Goal: Information Seeking & Learning: Learn about a topic

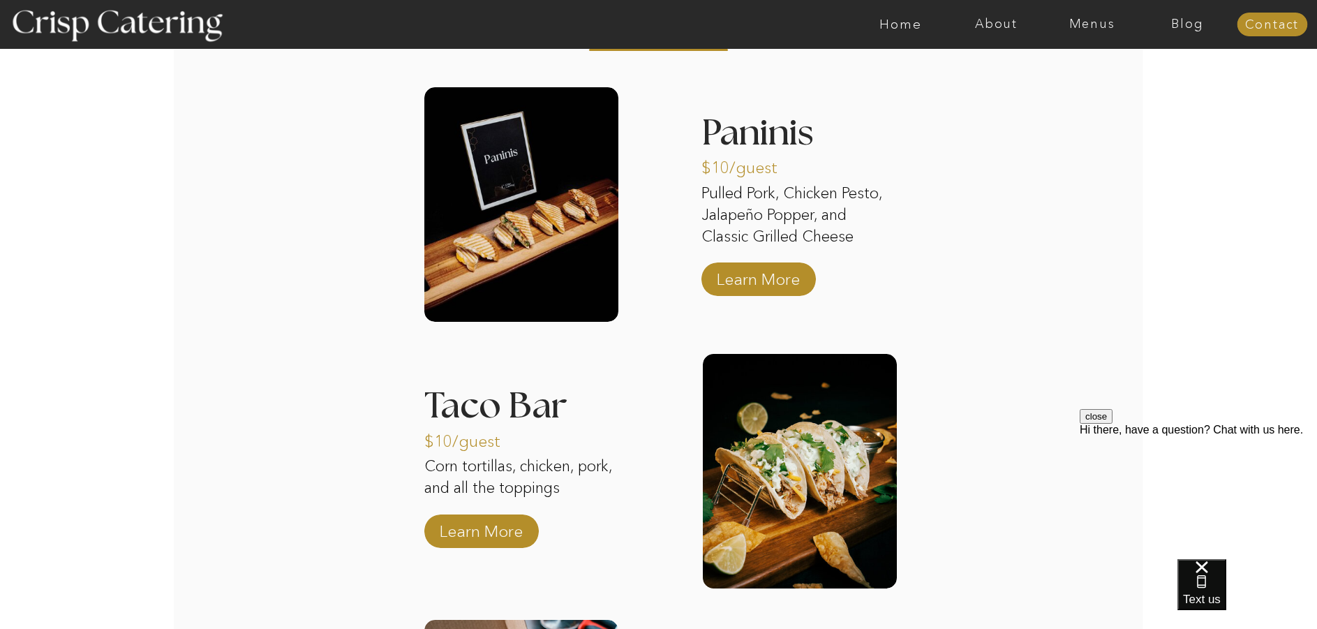
scroll to position [1953, 0]
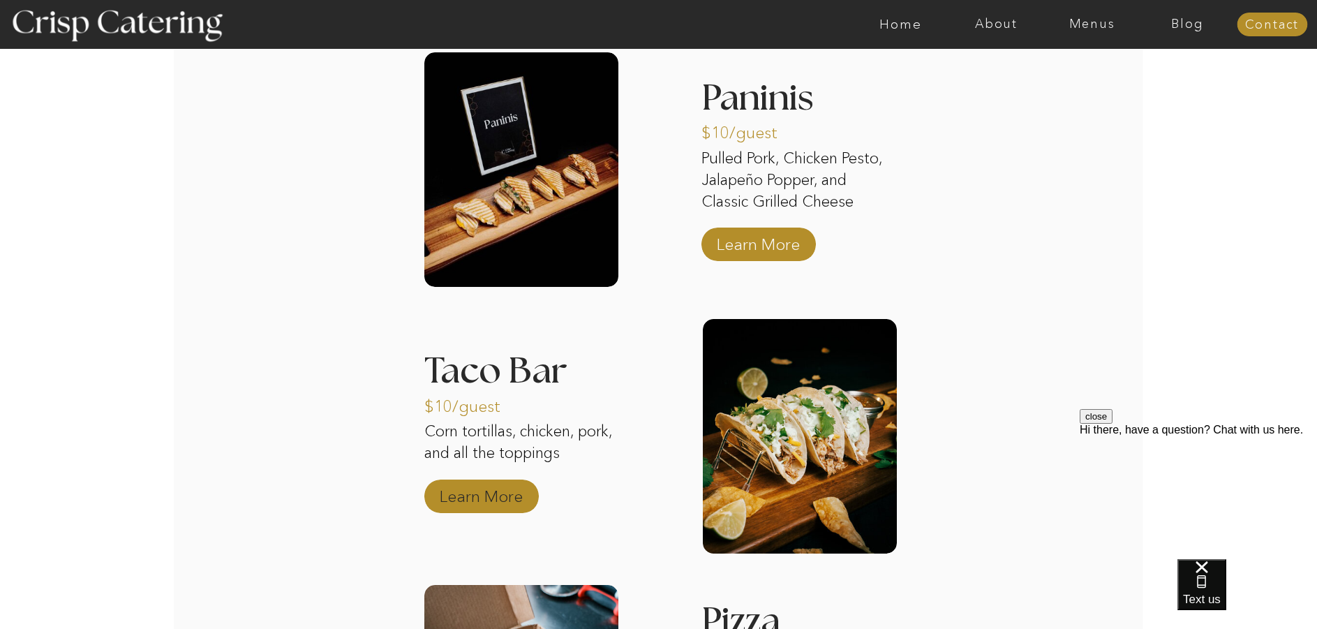
click at [477, 501] on p "Learn More" at bounding box center [481, 492] width 93 height 40
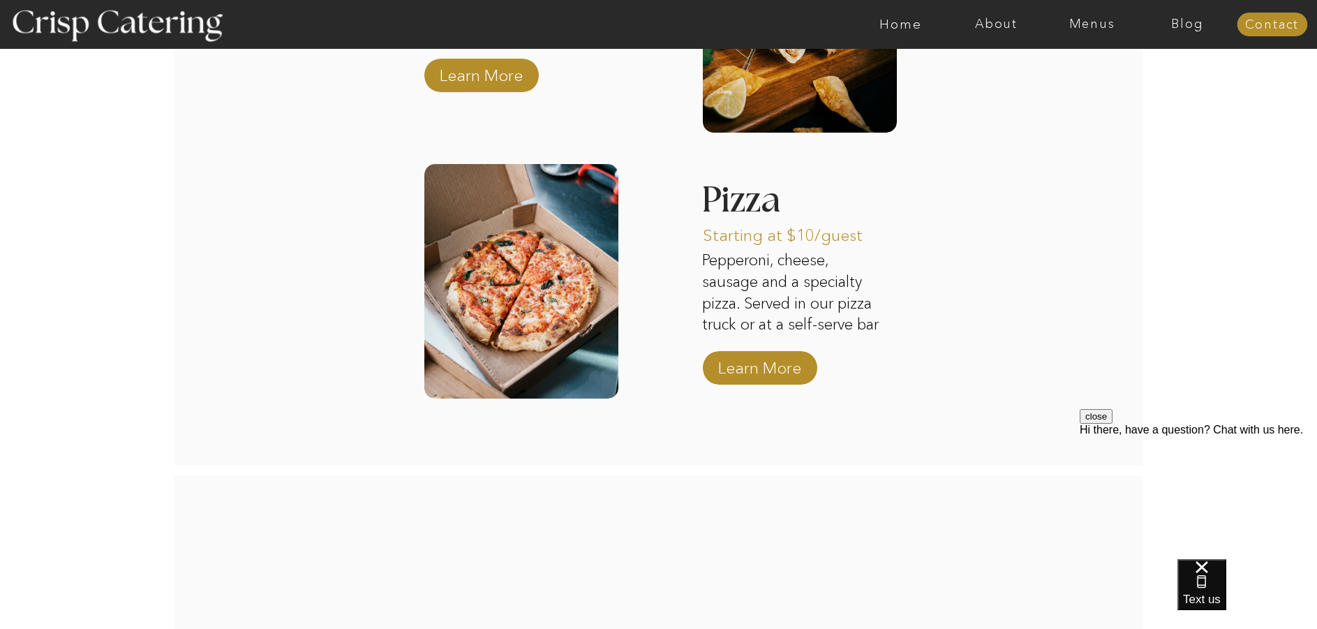
scroll to position [2372, 0]
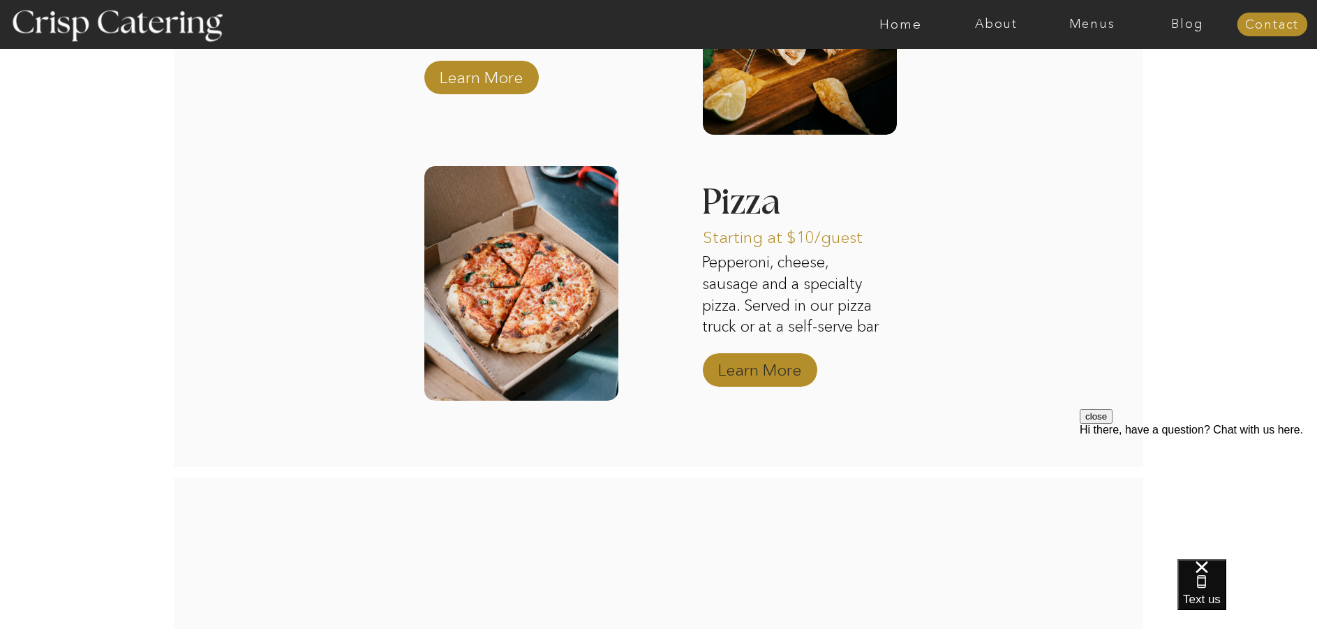
click at [753, 373] on p "Learn More" at bounding box center [759, 366] width 93 height 40
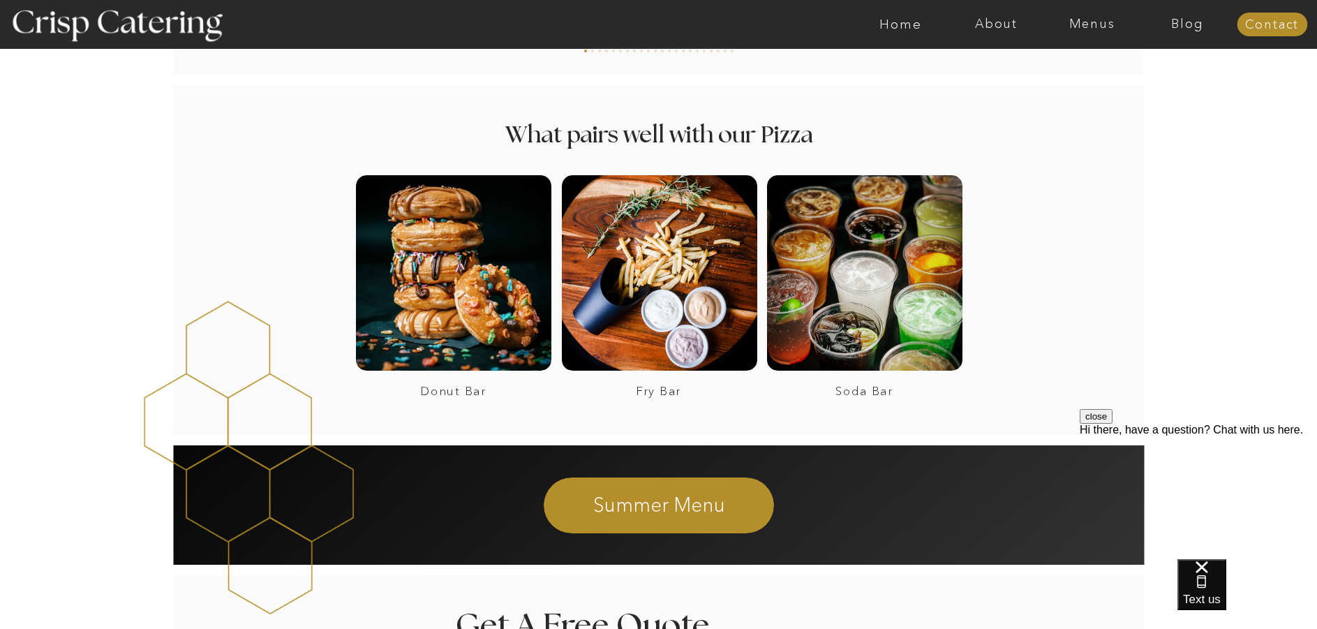
scroll to position [2512, 0]
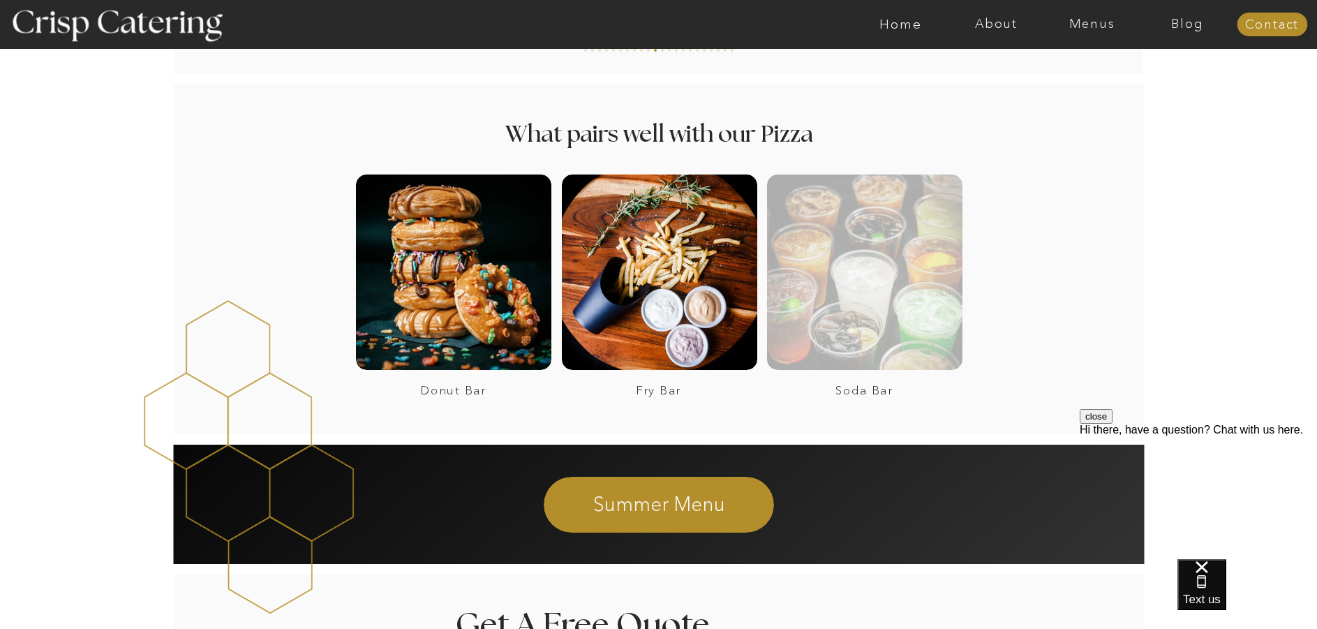
click at [924, 328] on div at bounding box center [864, 271] width 195 height 195
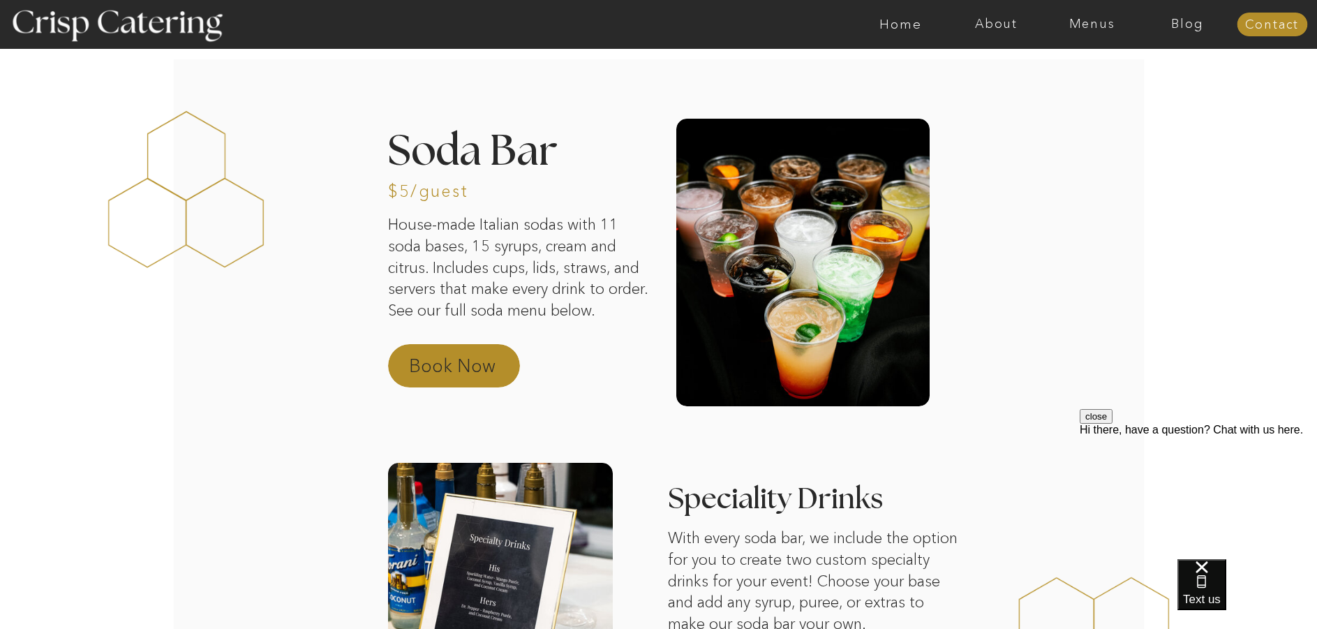
click at [427, 361] on p "Book Now" at bounding box center [470, 369] width 123 height 33
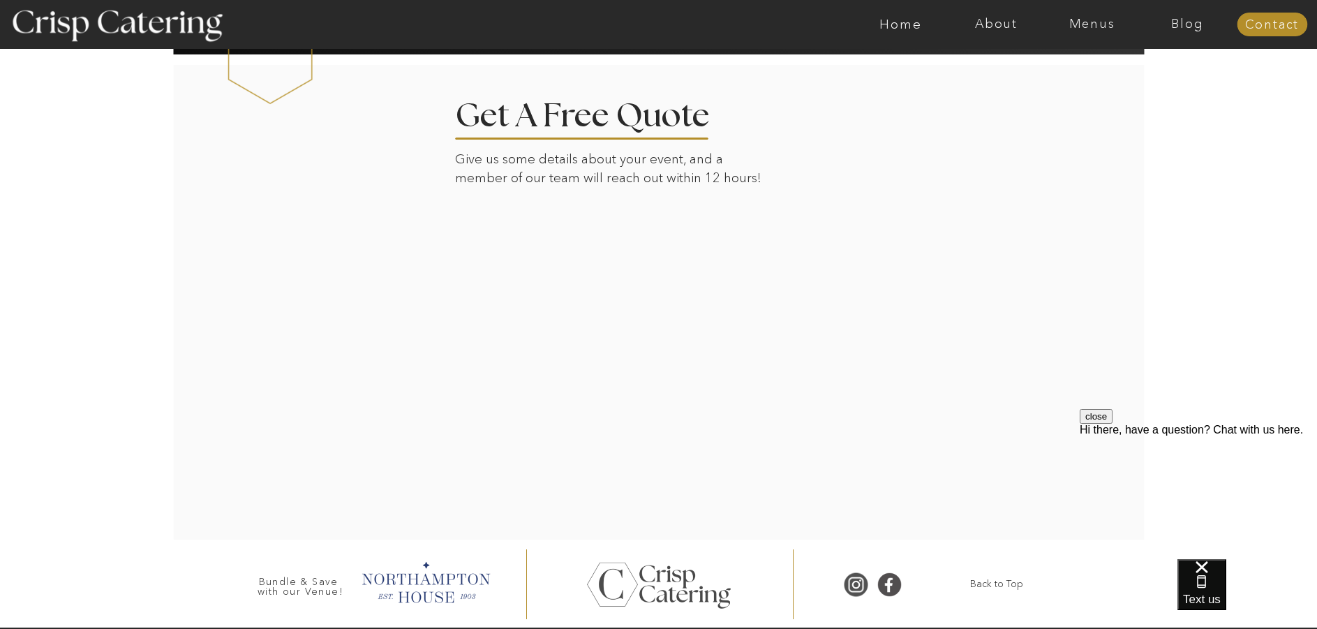
scroll to position [2431, 0]
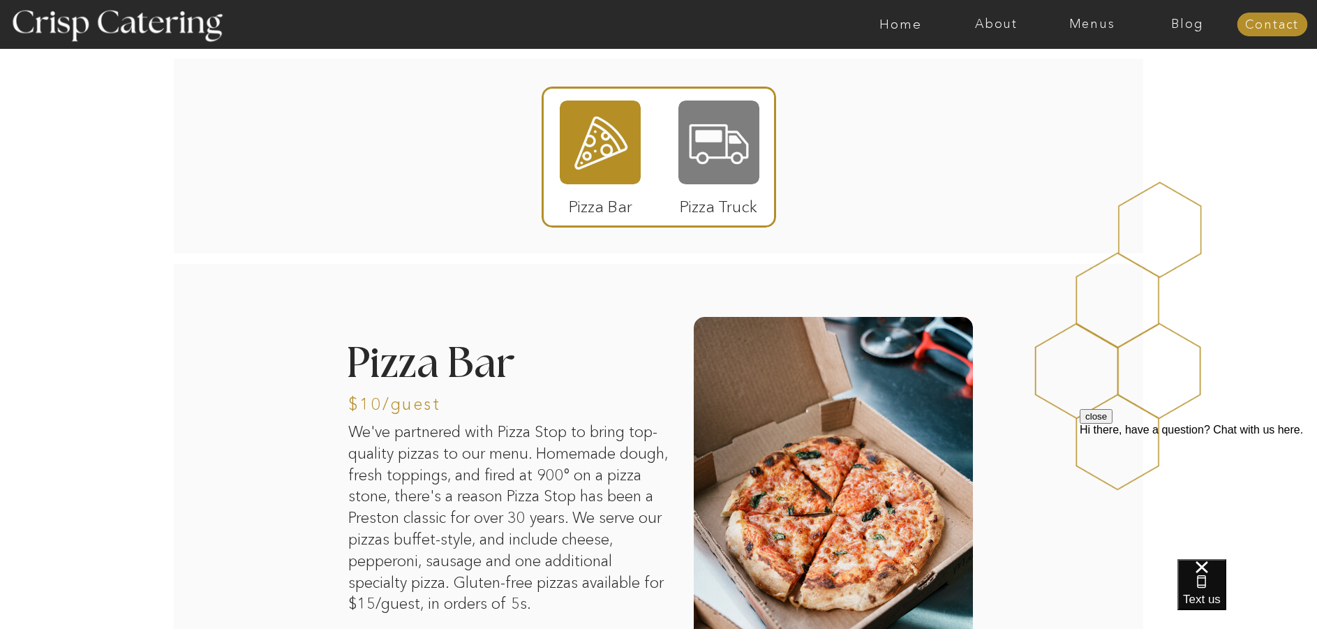
click at [735, 166] on div at bounding box center [718, 142] width 81 height 84
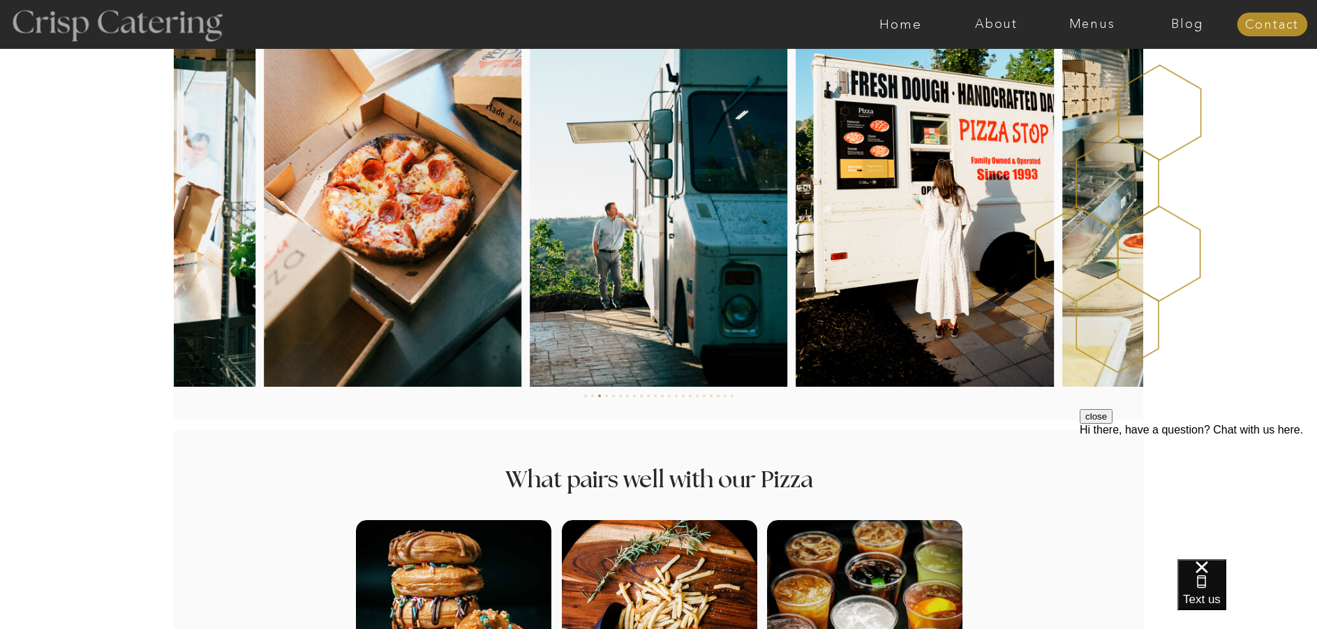
scroll to position [2093, 0]
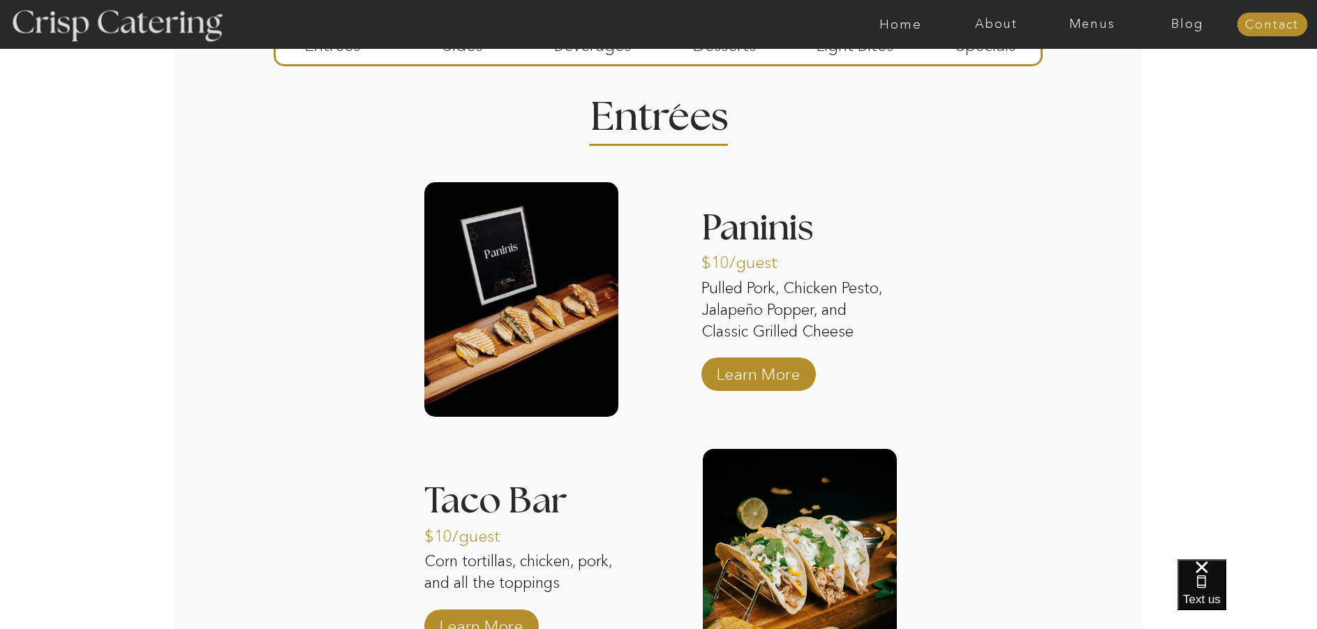
scroll to position [1814, 0]
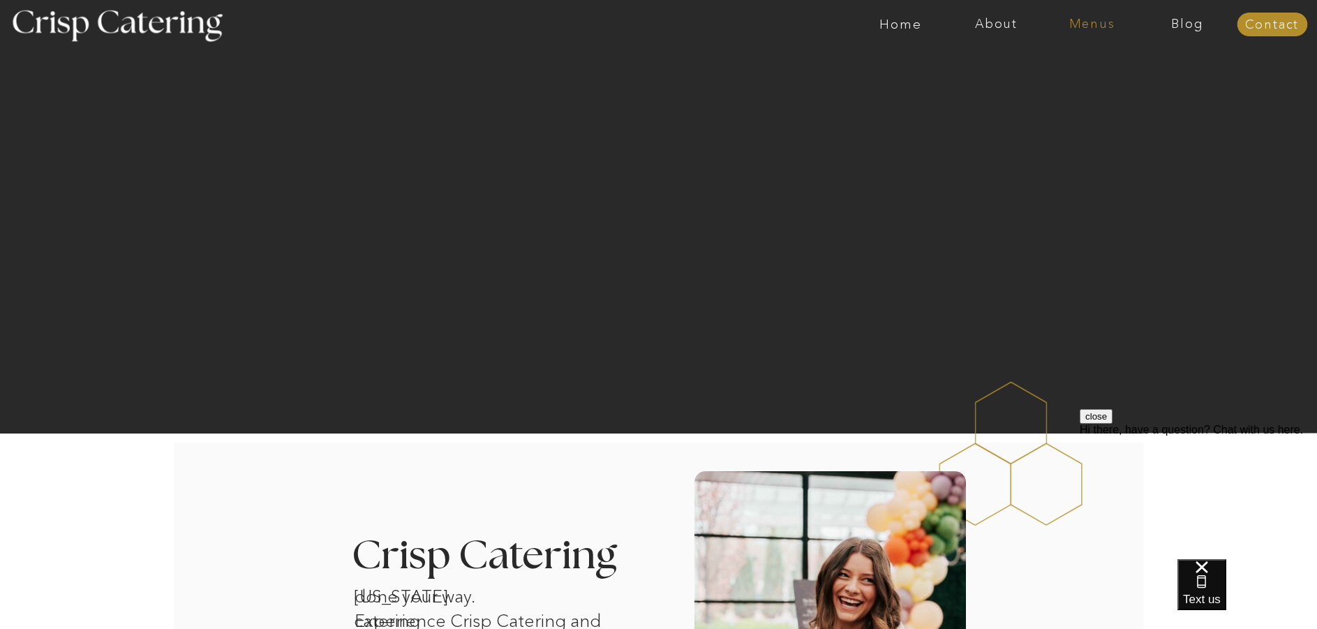
click at [1096, 21] on nav "Menus" at bounding box center [1092, 24] width 96 height 14
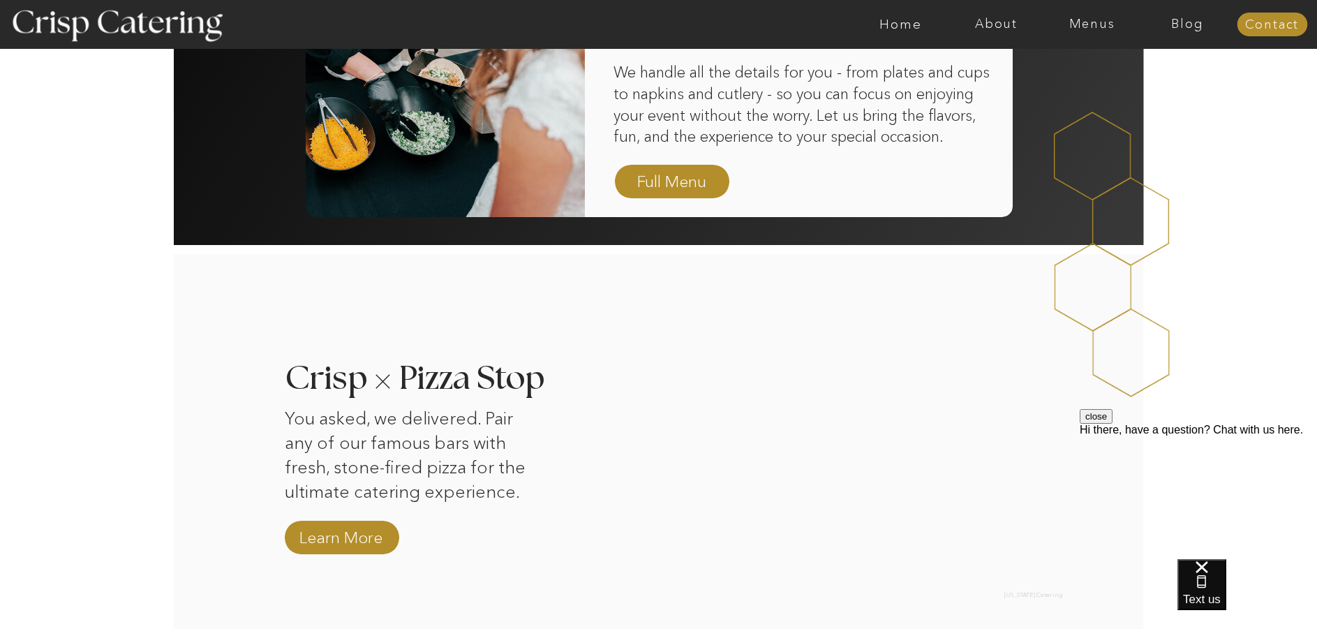
scroll to position [1186, 0]
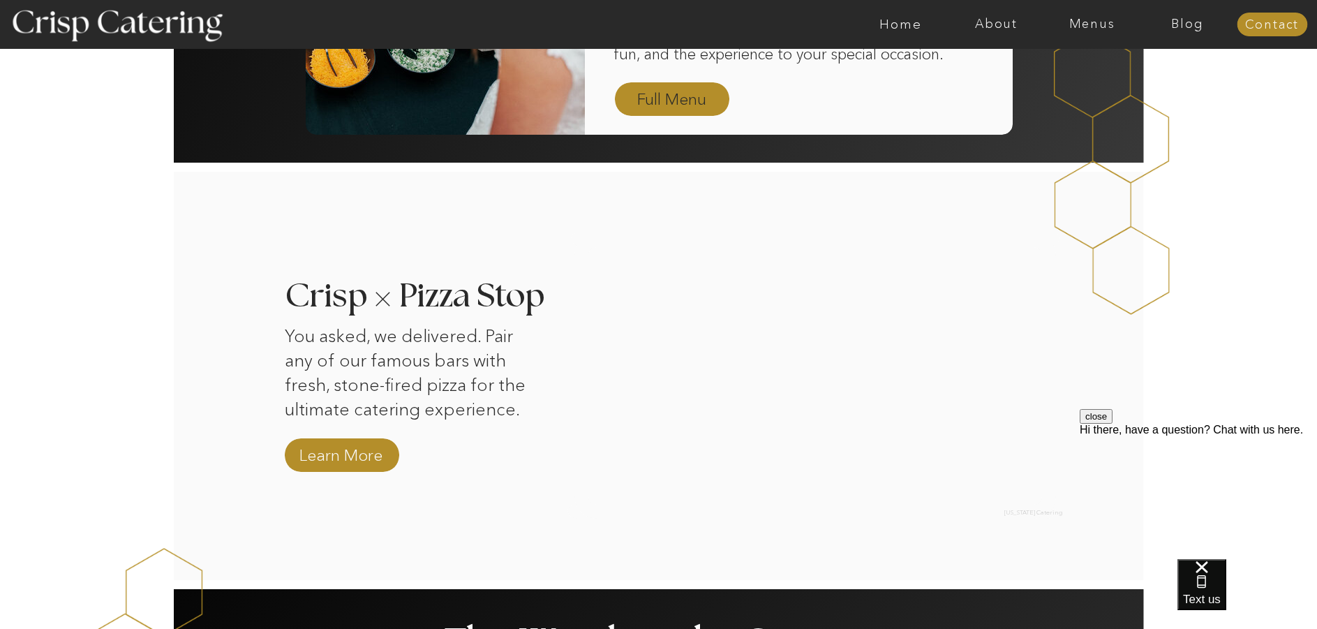
click at [658, 98] on nav "Full Menu" at bounding box center [671, 100] width 81 height 24
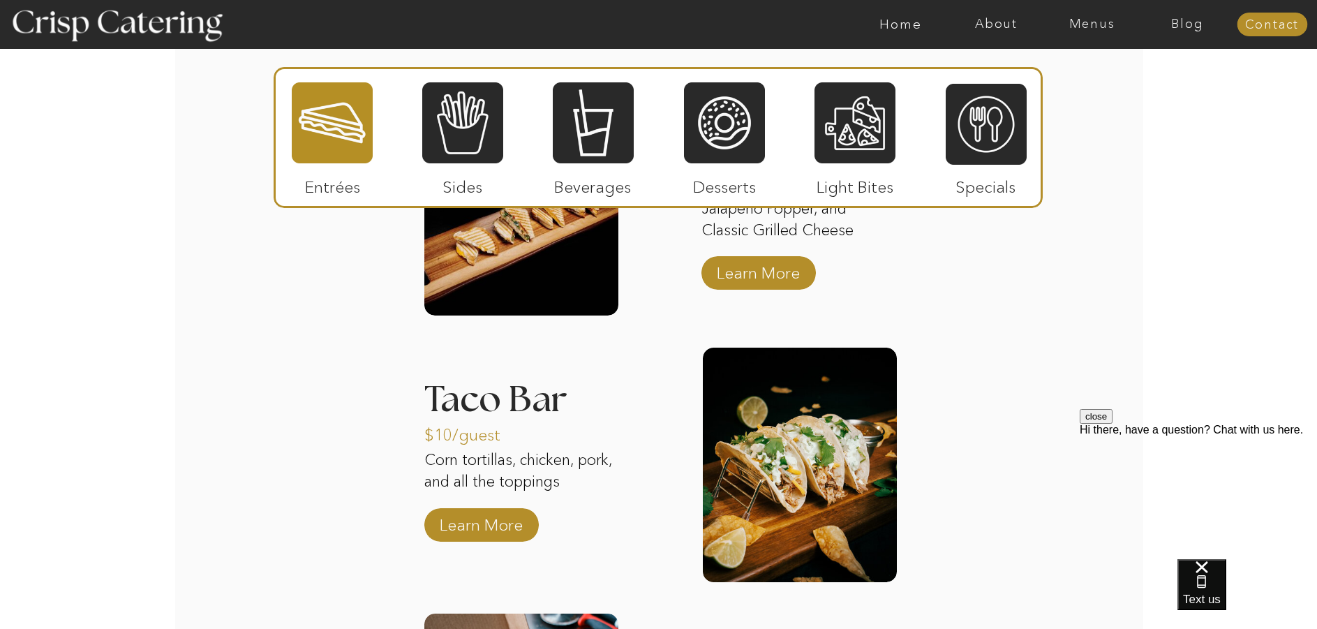
scroll to position [1535, 0]
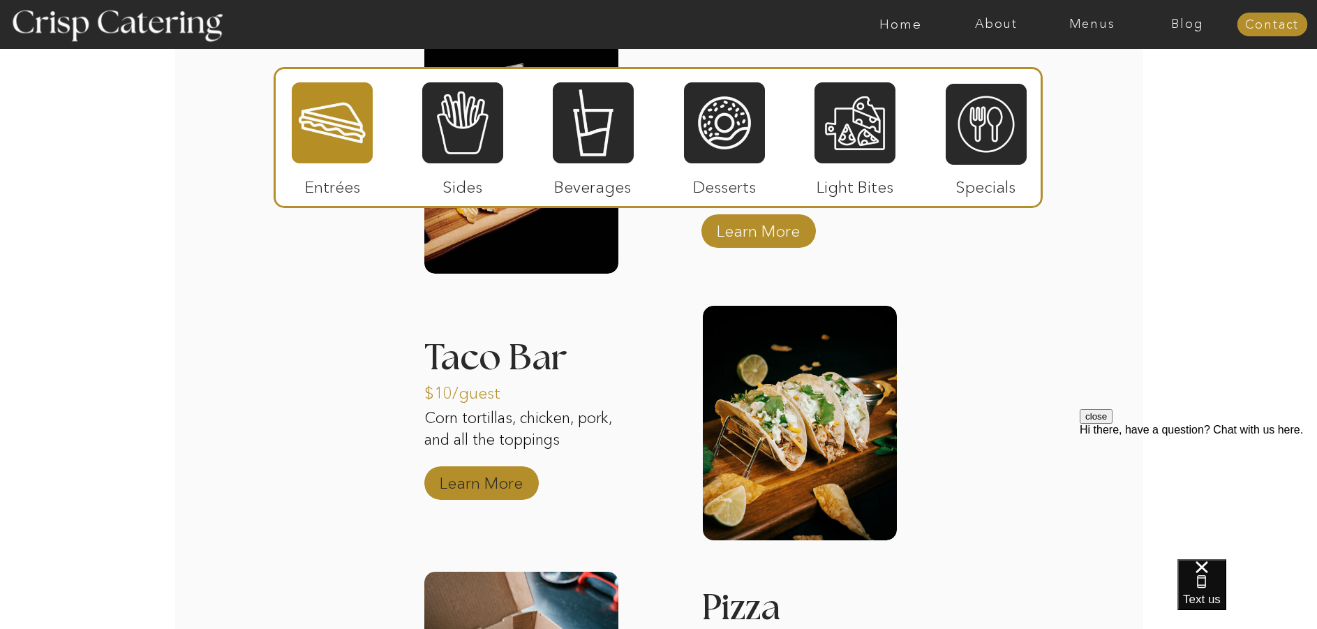
click at [461, 483] on p "Learn More" at bounding box center [481, 479] width 93 height 40
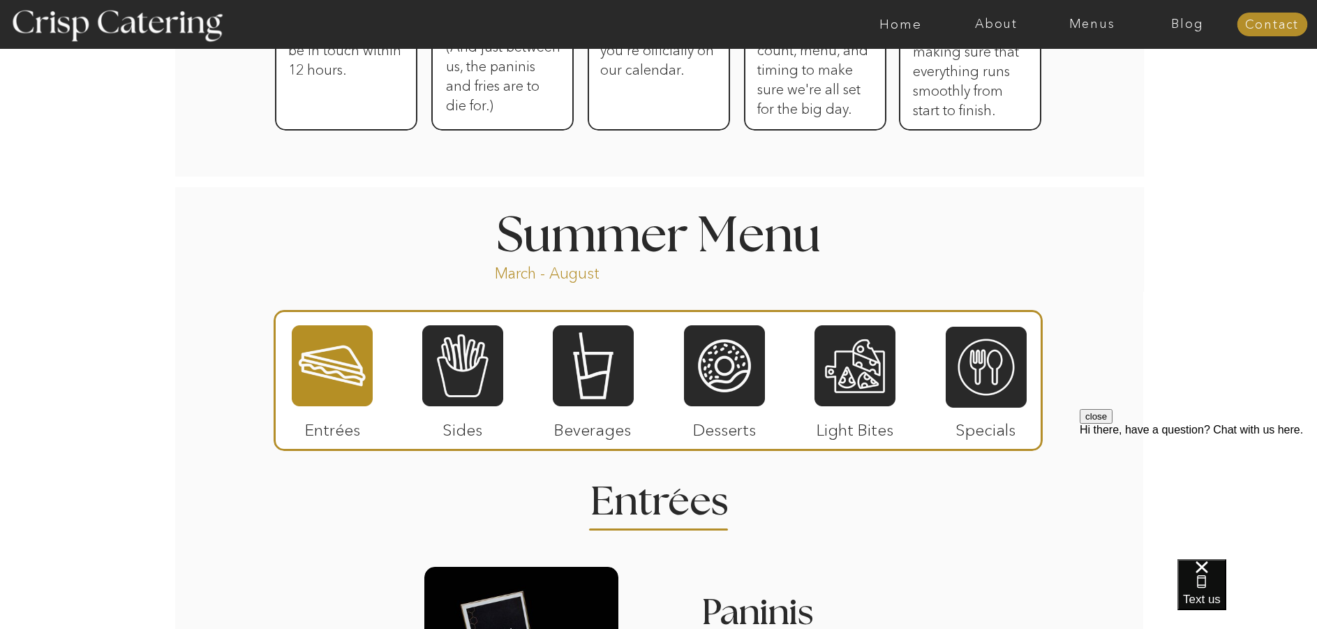
scroll to position [977, 0]
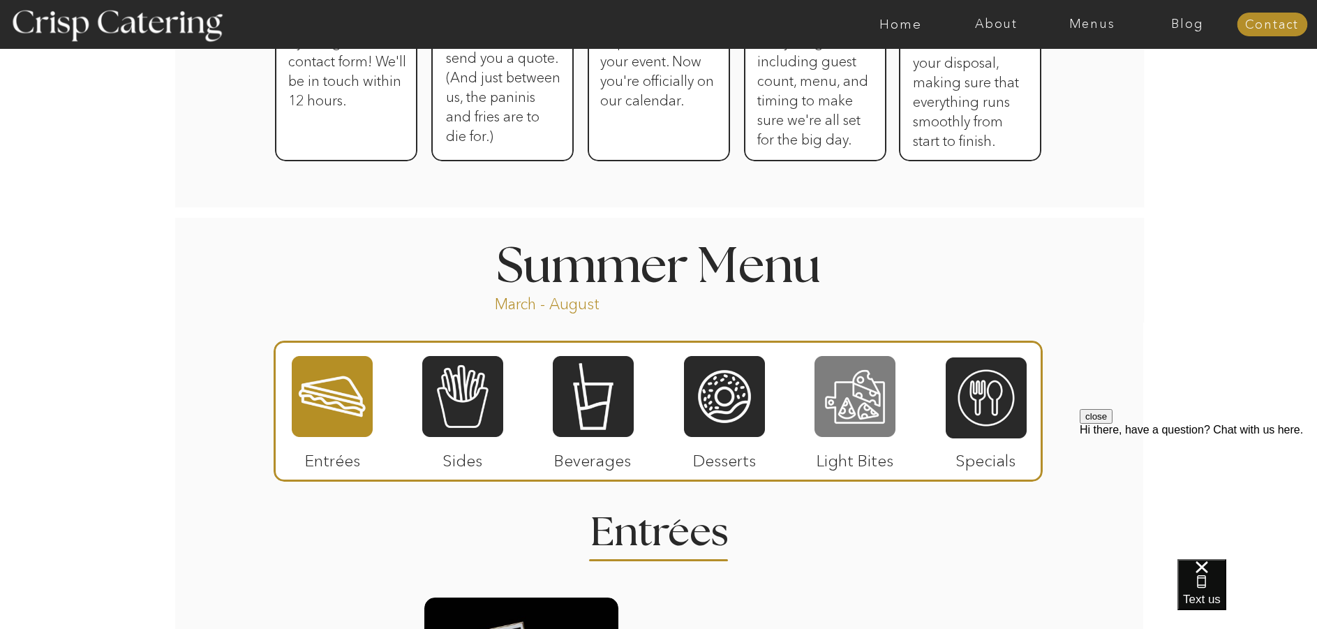
click at [850, 397] on div at bounding box center [854, 396] width 81 height 84
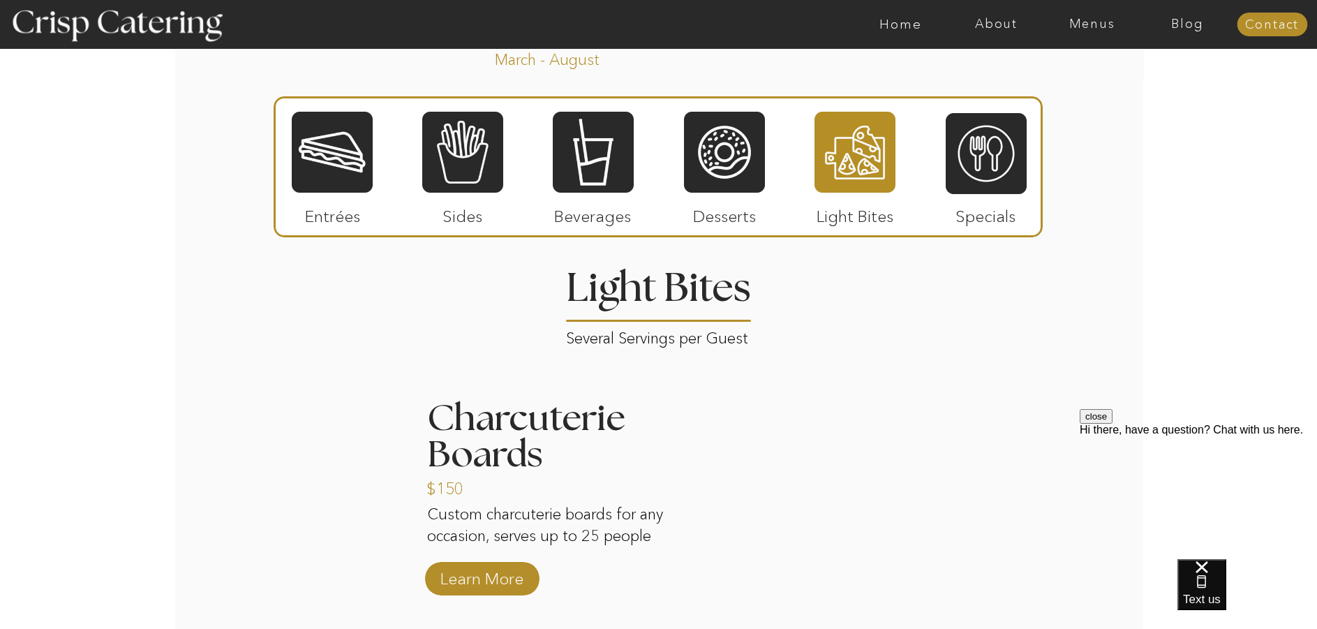
scroll to position [1256, 0]
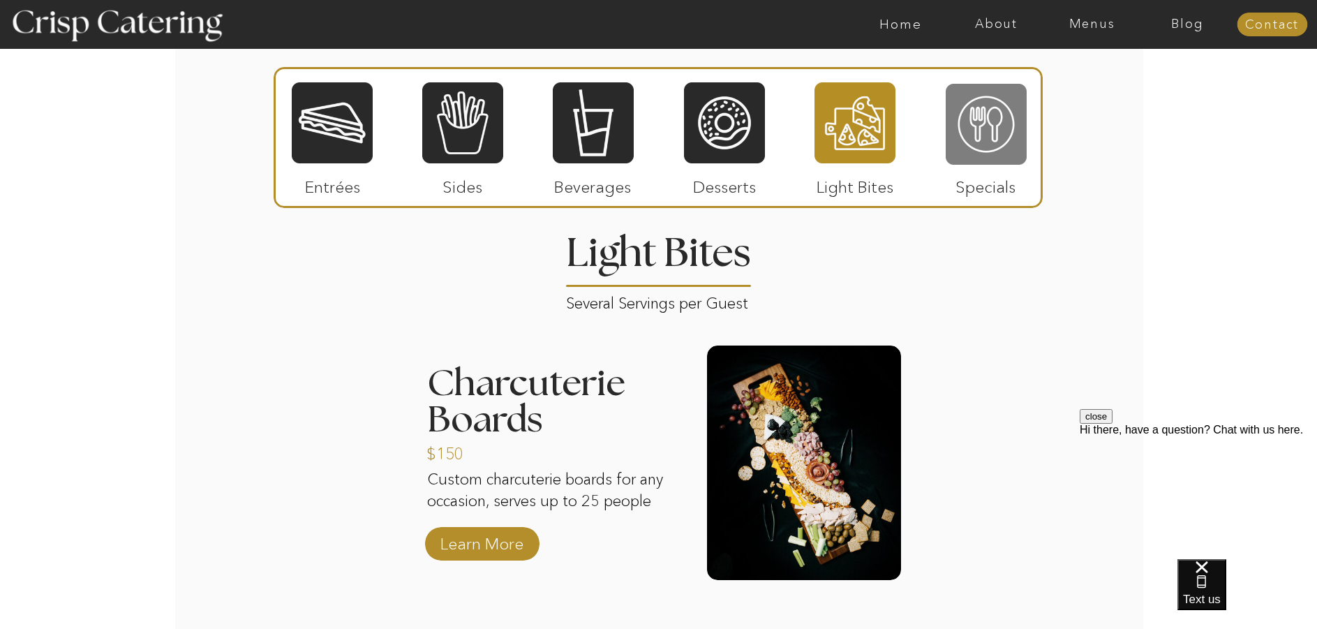
click at [999, 154] on div at bounding box center [985, 124] width 81 height 84
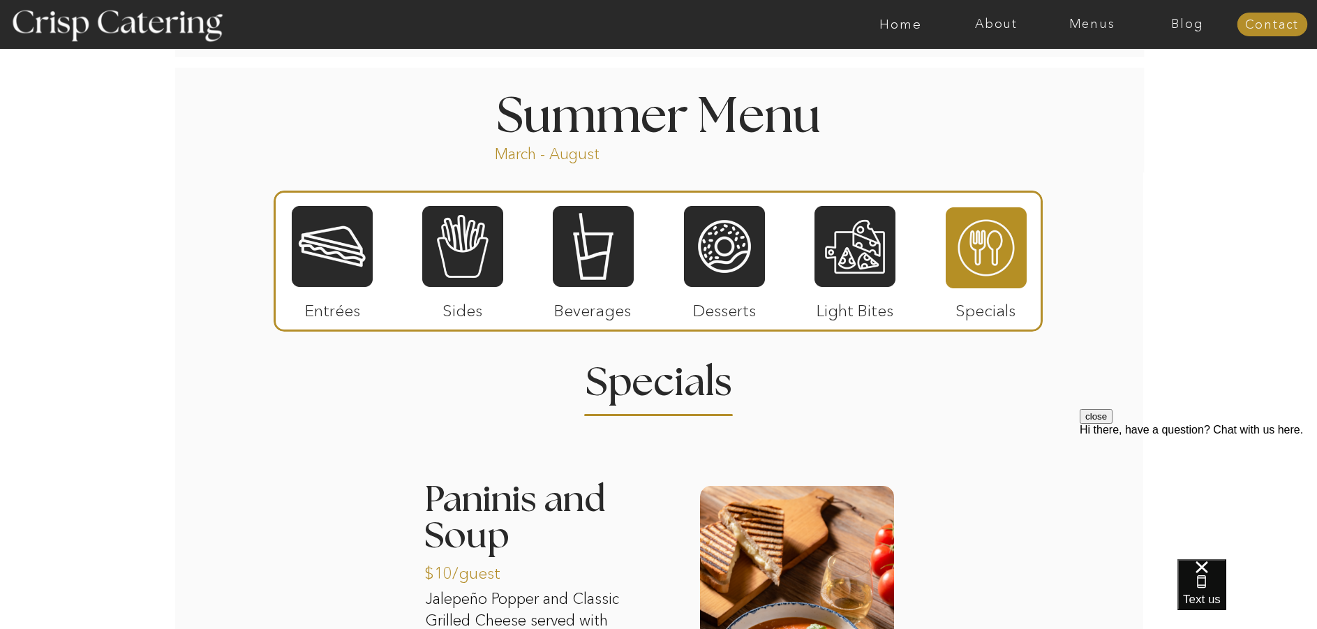
scroll to position [1116, 0]
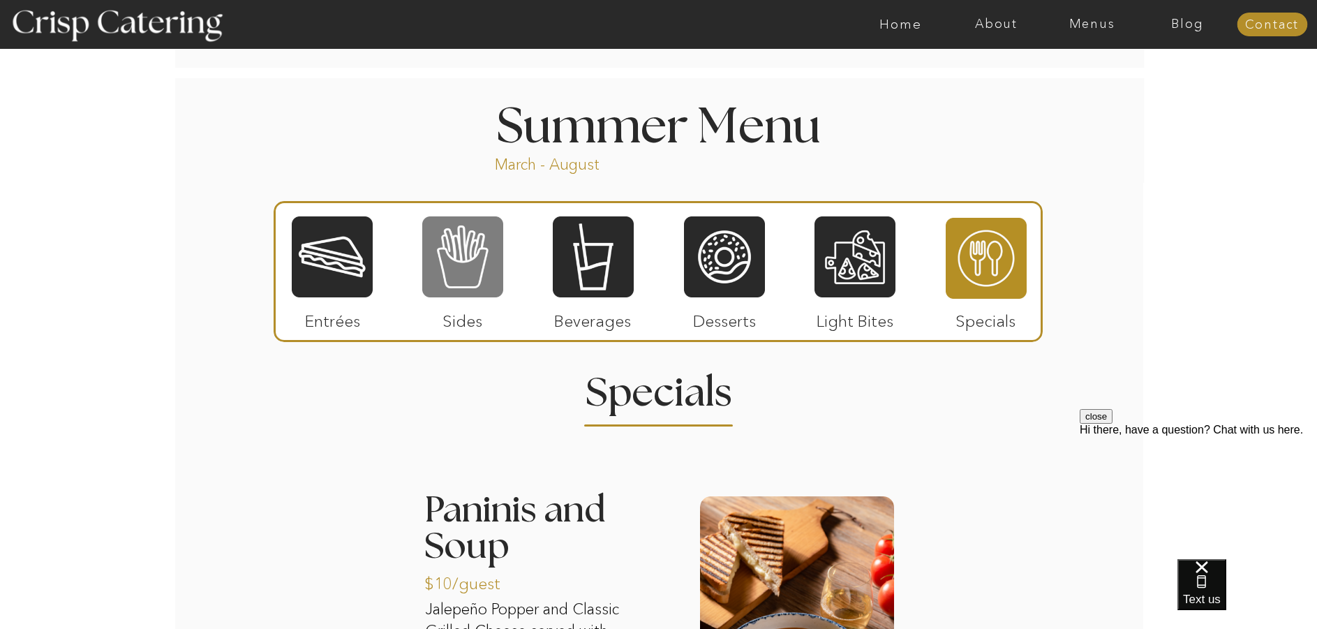
click at [463, 278] on div at bounding box center [462, 257] width 81 height 84
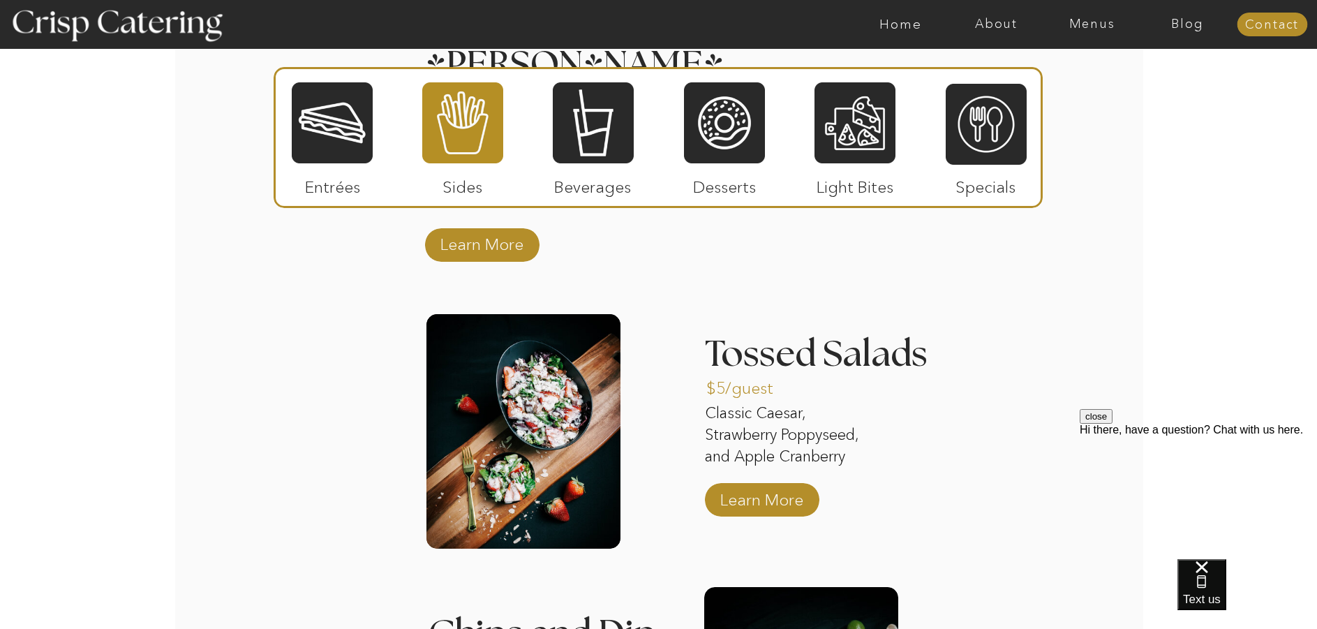
scroll to position [1535, 0]
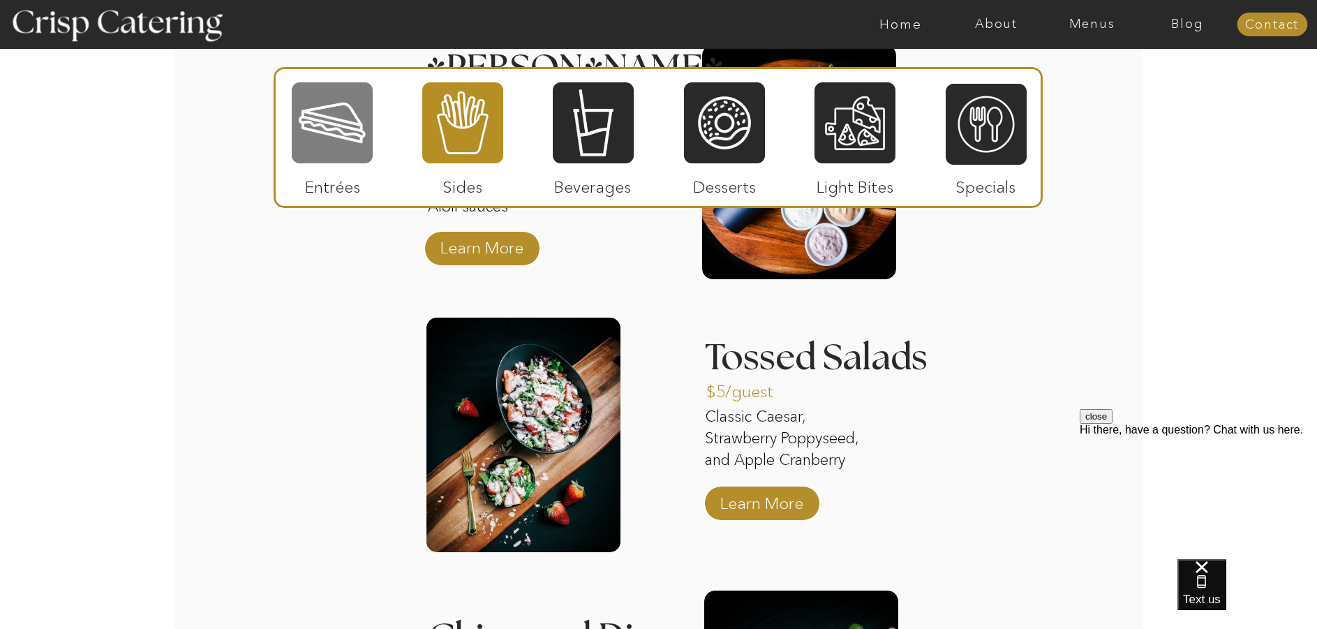
click at [343, 145] on div at bounding box center [332, 123] width 81 height 84
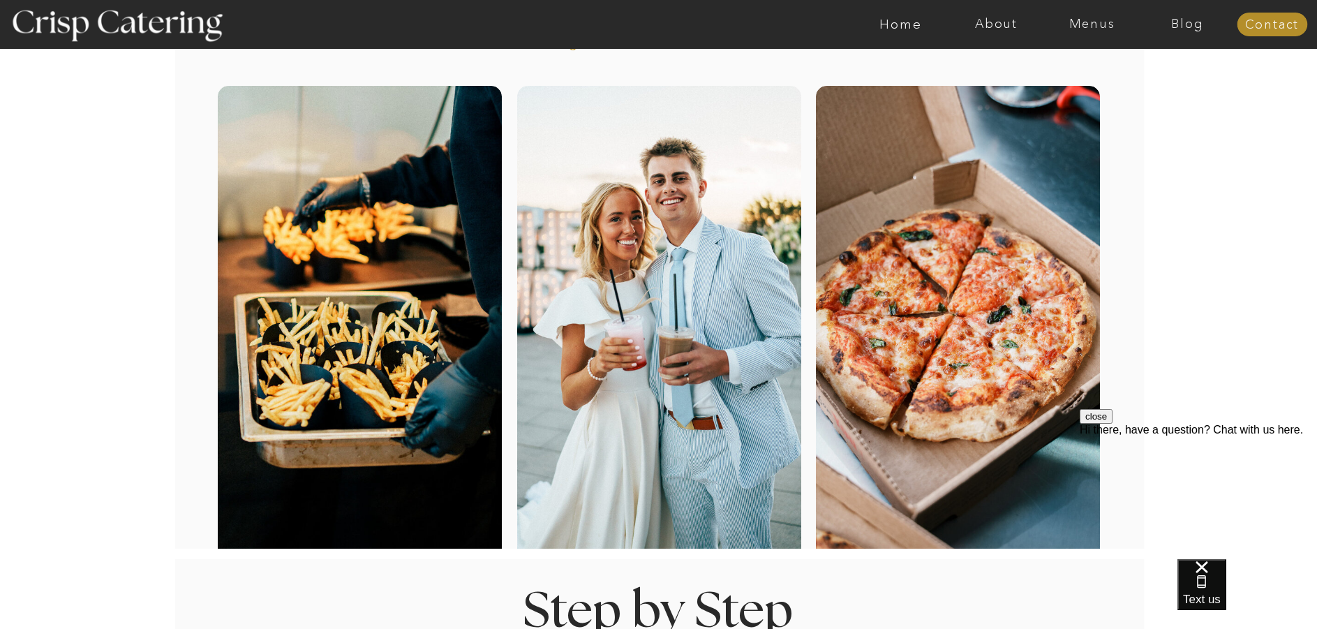
scroll to position [0, 0]
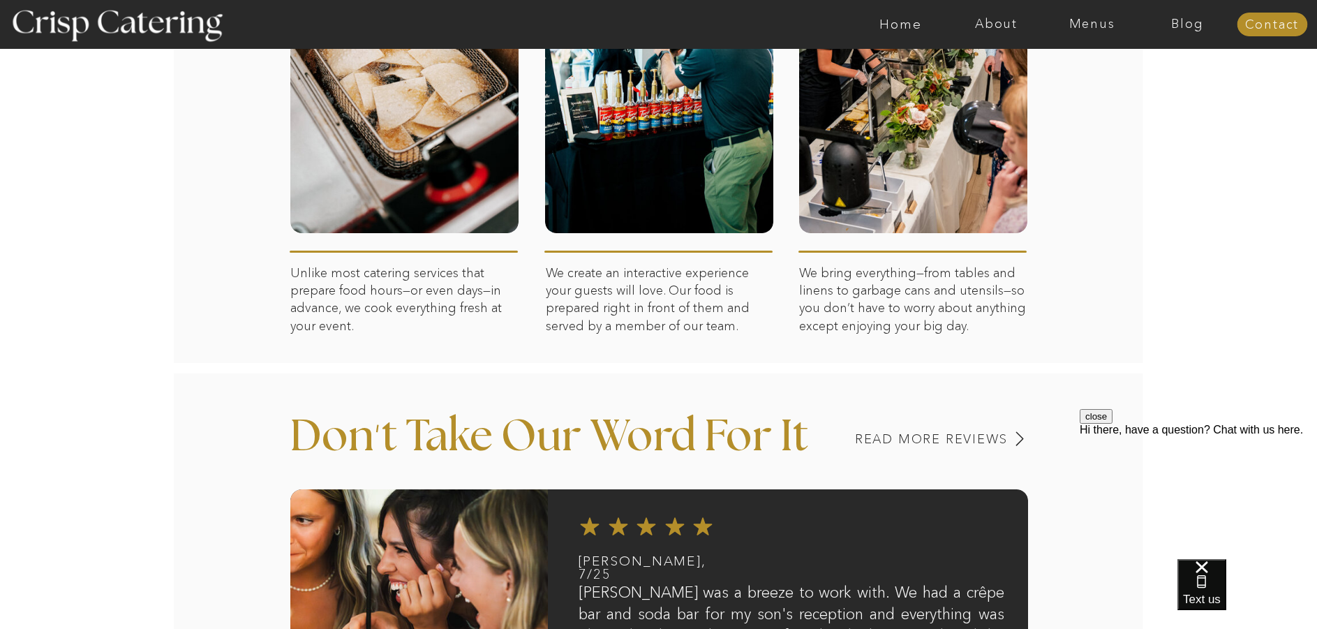
scroll to position [781, 0]
